Goal: Find specific page/section: Find specific page/section

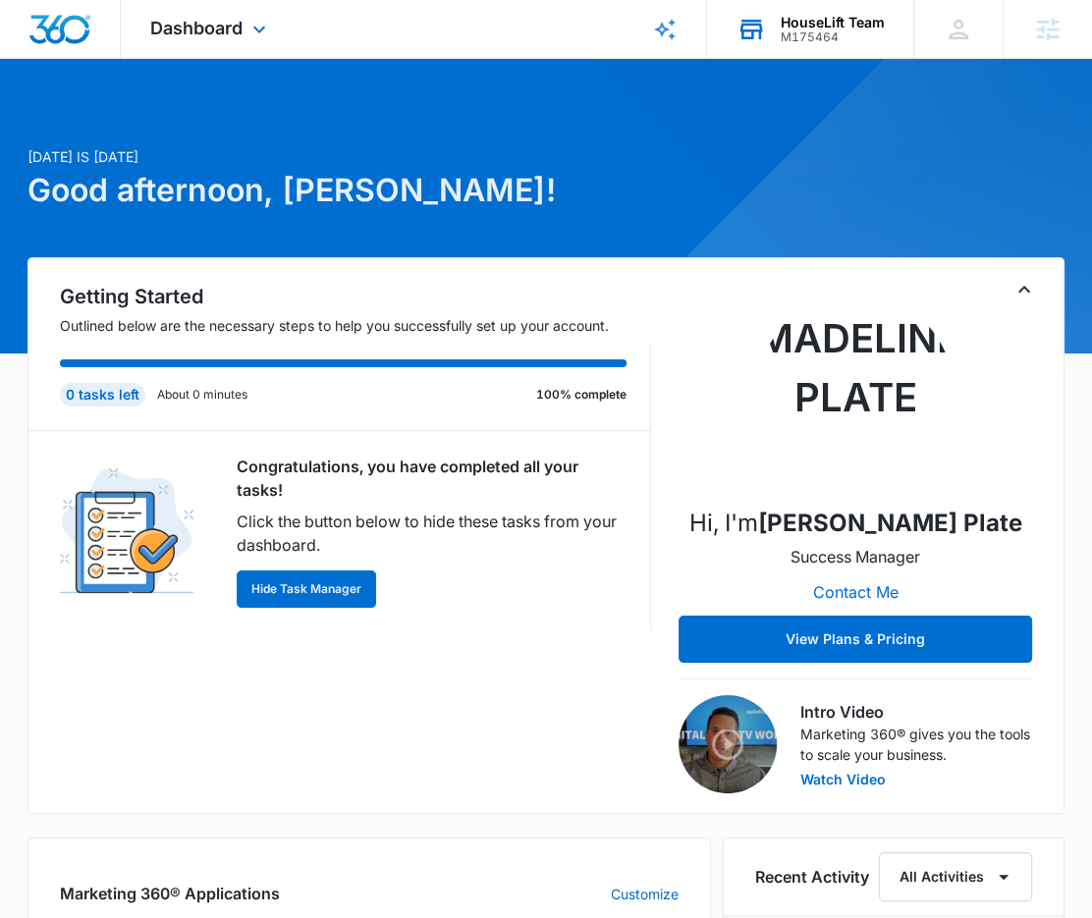
click at [844, 36] on div "M175464" at bounding box center [833, 37] width 104 height 14
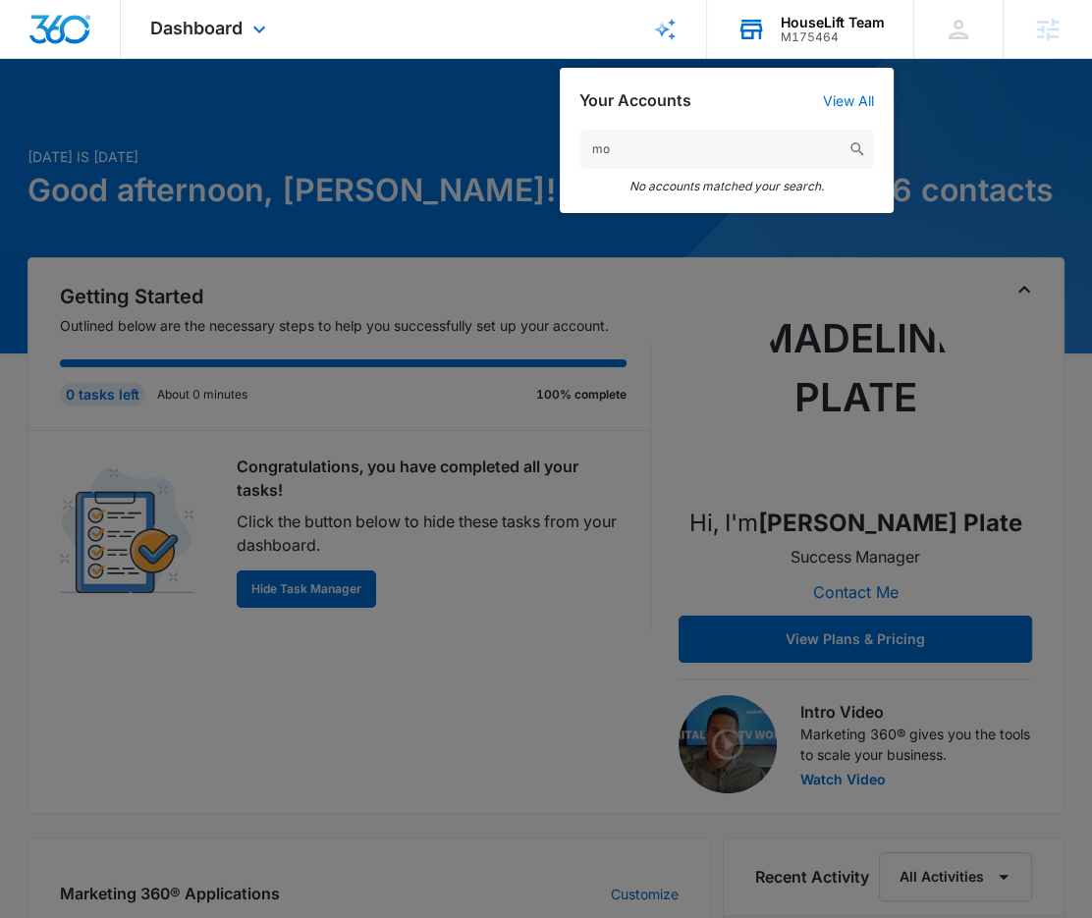
type input "m"
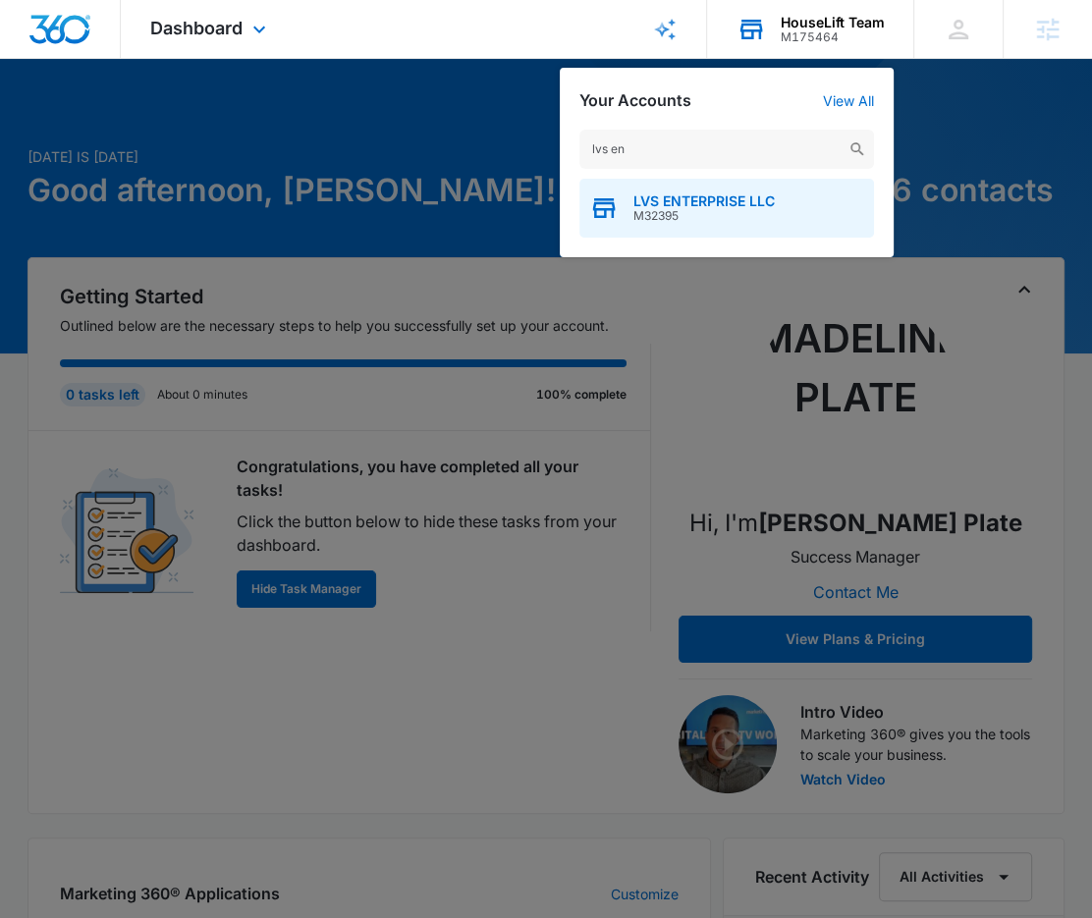
type input "lvs en"
click at [732, 212] on span "M32395" at bounding box center [703, 216] width 141 height 14
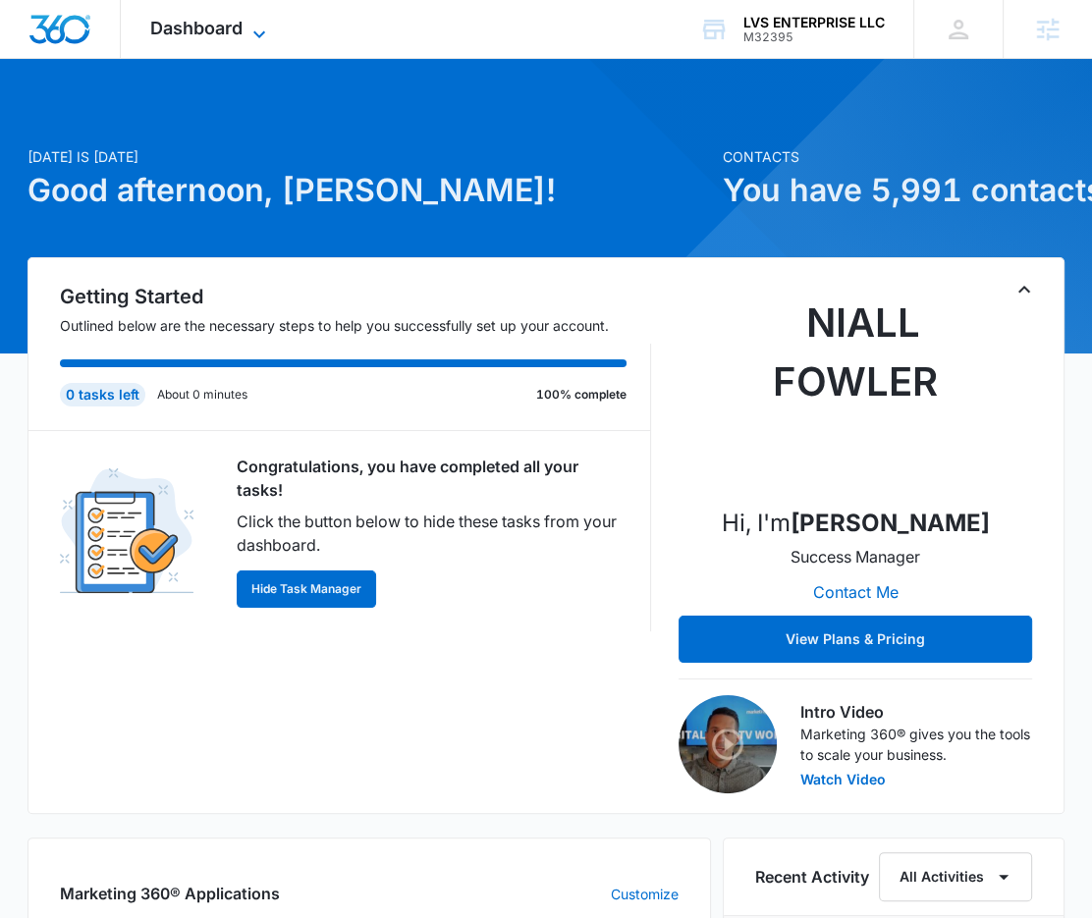
click at [239, 25] on span "Dashboard" at bounding box center [196, 28] width 92 height 21
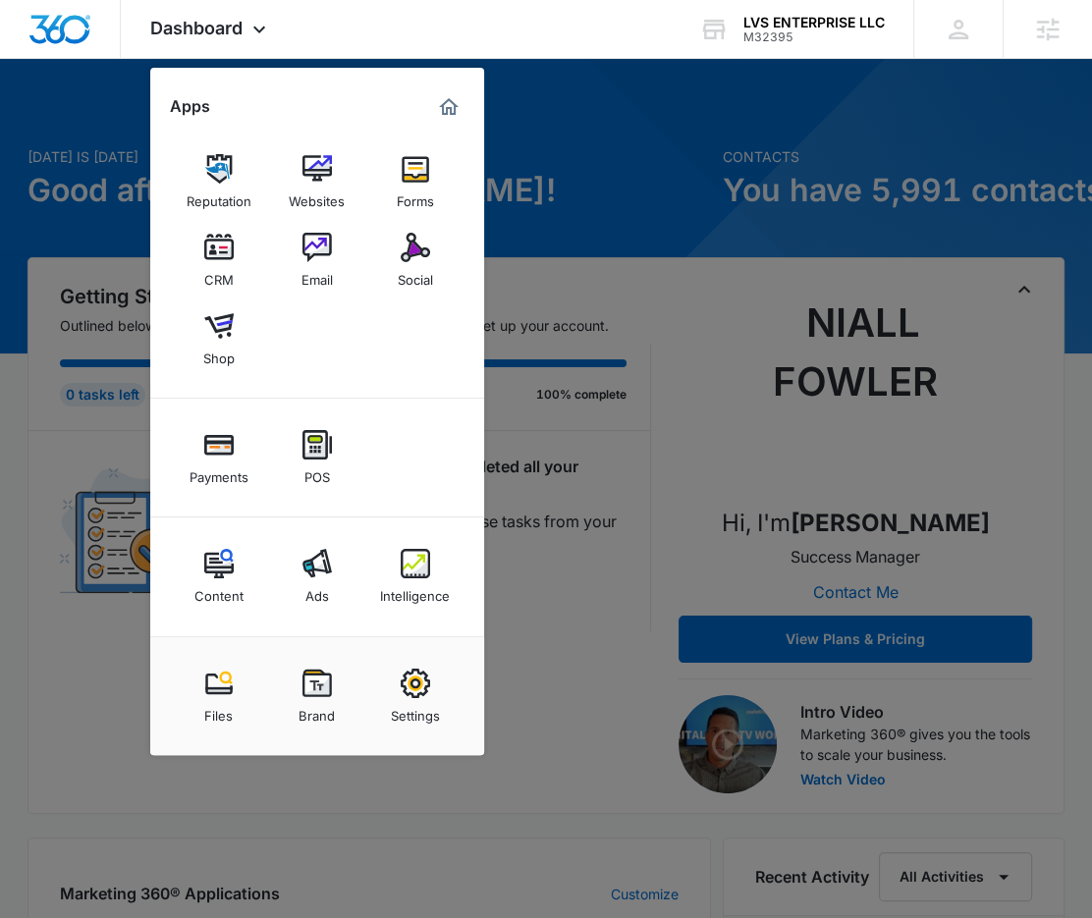
click at [423, 571] on img at bounding box center [415, 563] width 29 height 29
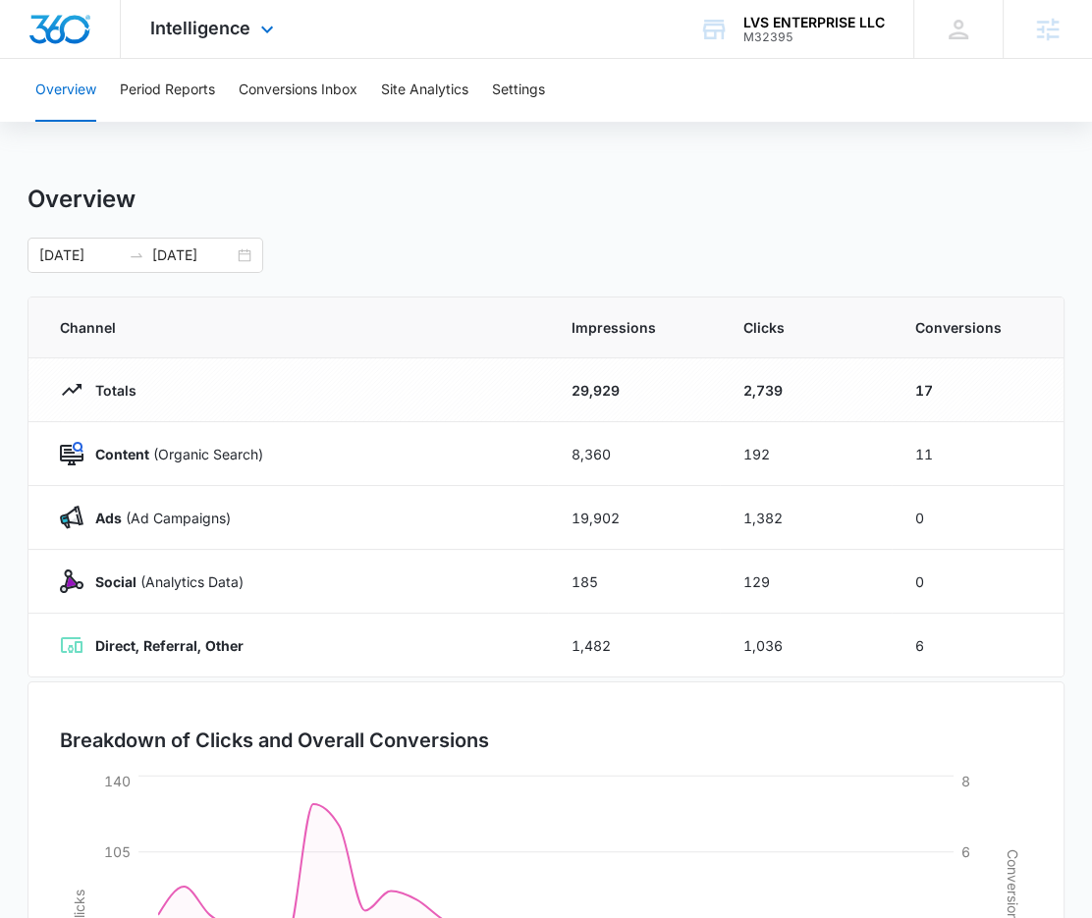
click at [185, 16] on div "Intelligence Apps Reputation Websites Forms CRM Email Social Shop Payments POS …" at bounding box center [215, 29] width 188 height 58
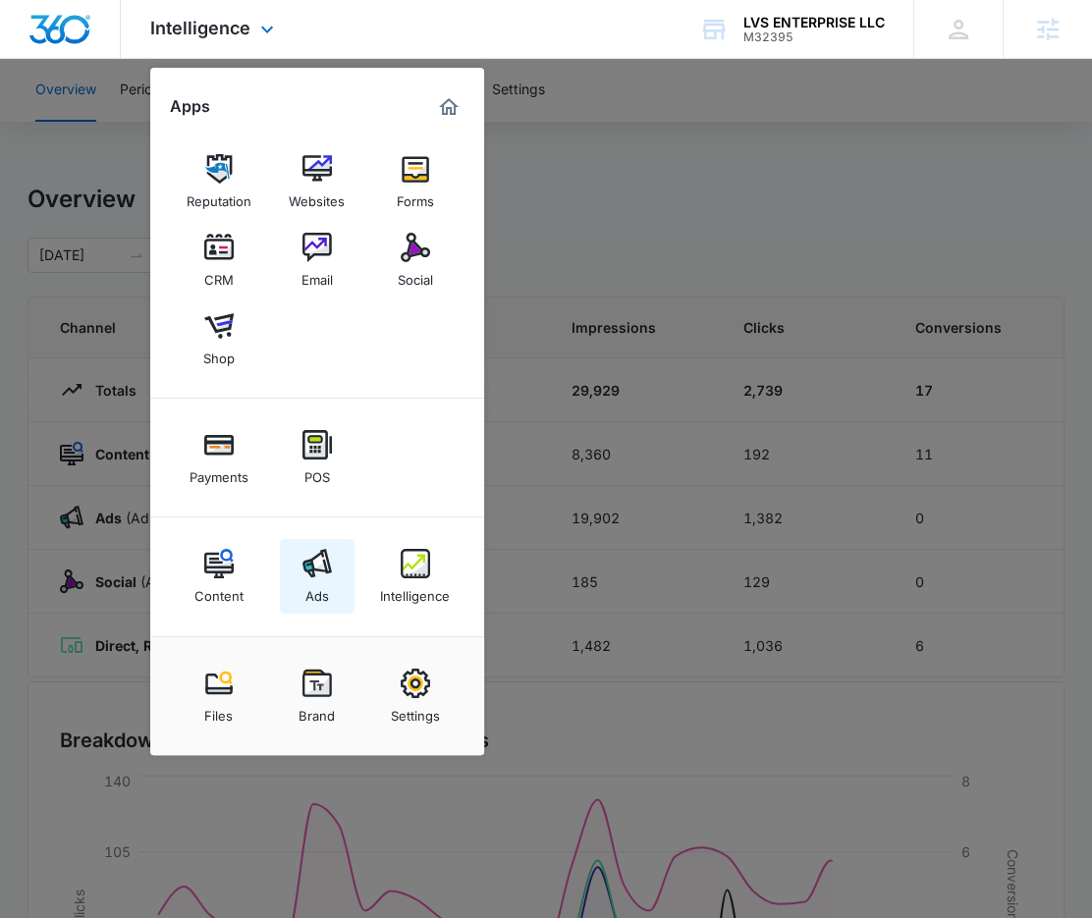
click at [330, 571] on img at bounding box center [316, 563] width 29 height 29
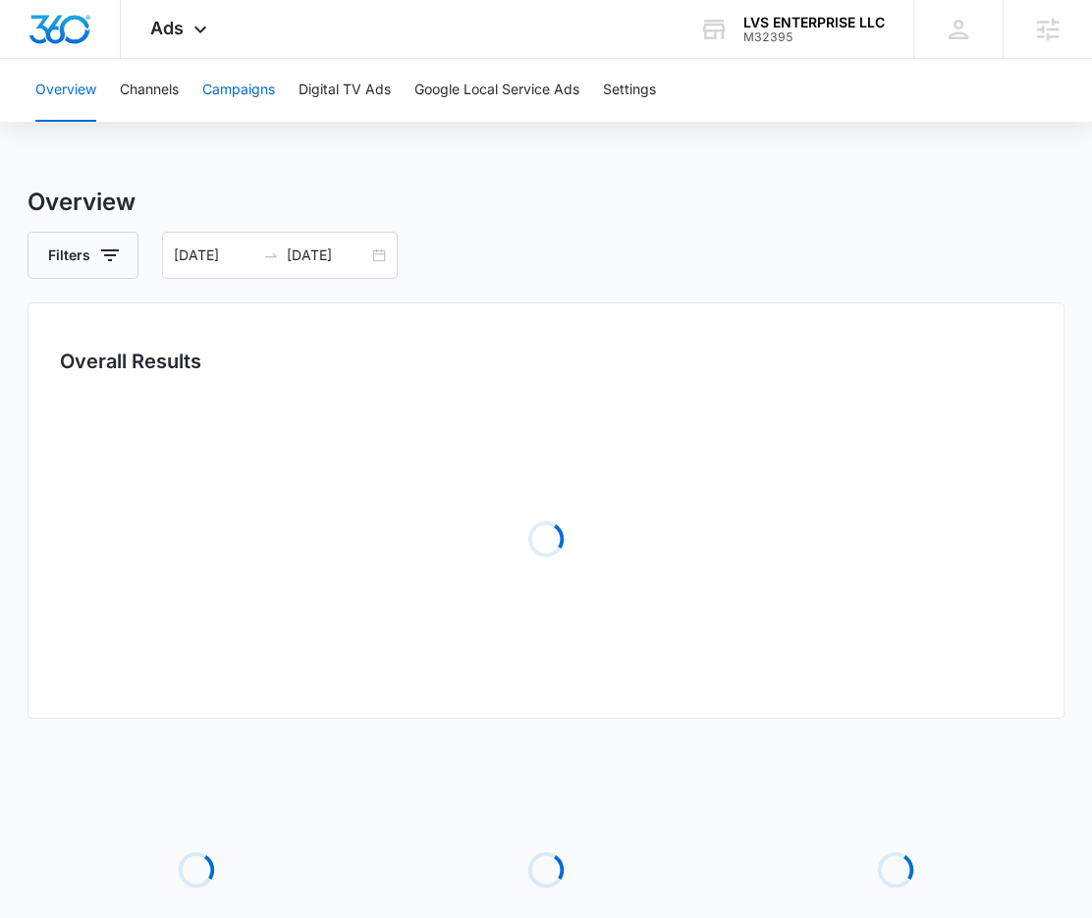
click at [249, 92] on button "Campaigns" at bounding box center [238, 90] width 73 height 63
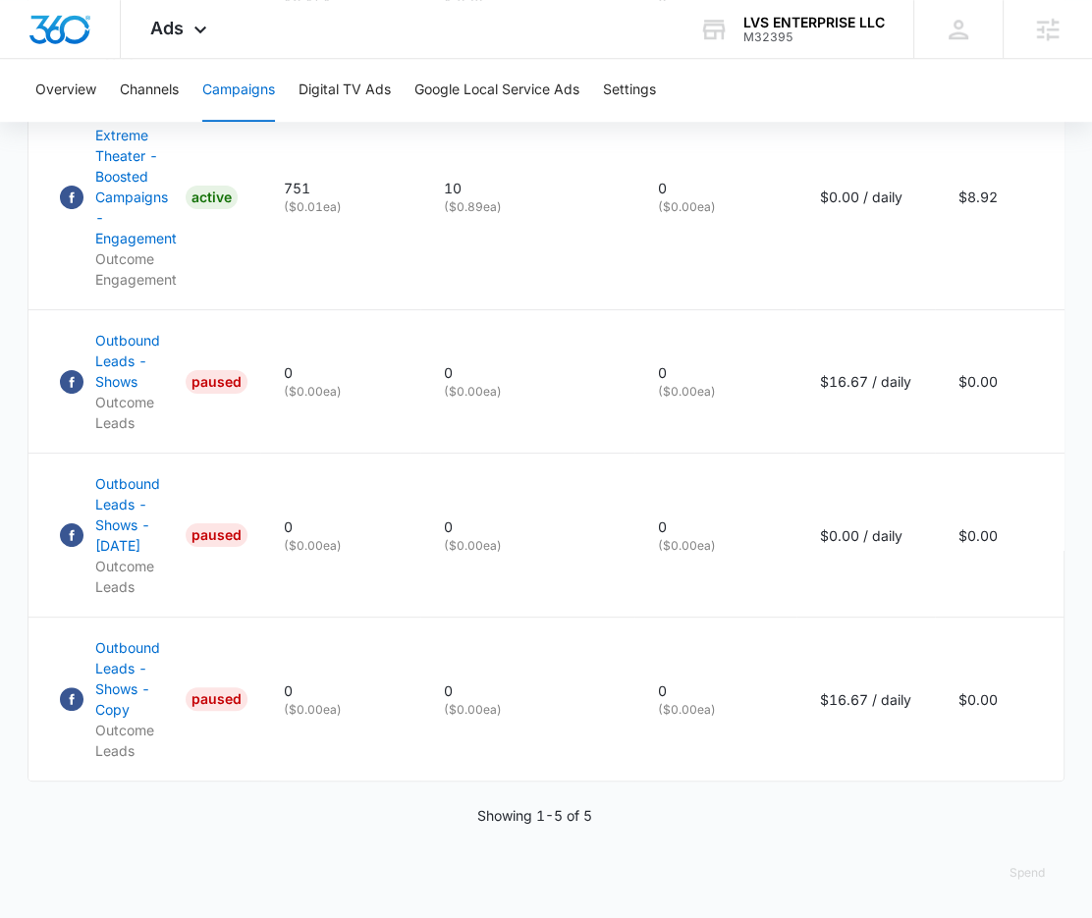
scroll to position [1150, 0]
